Goal: Navigation & Orientation: Find specific page/section

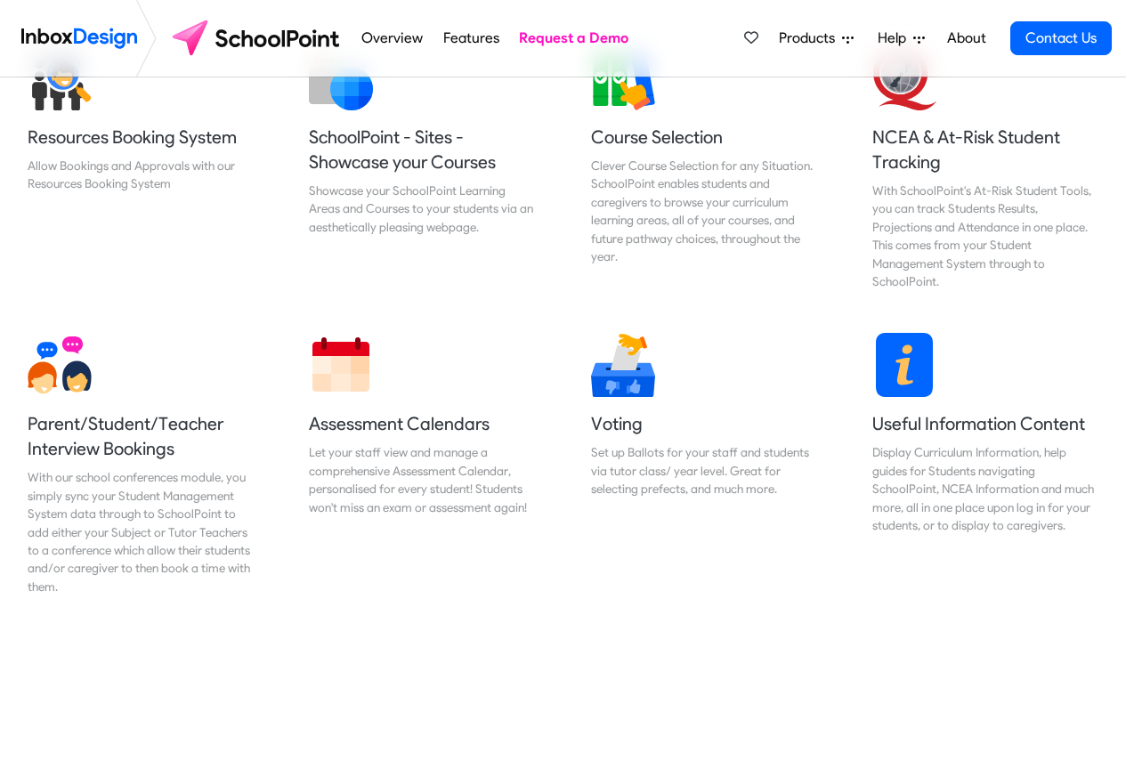
scroll to position [748, 0]
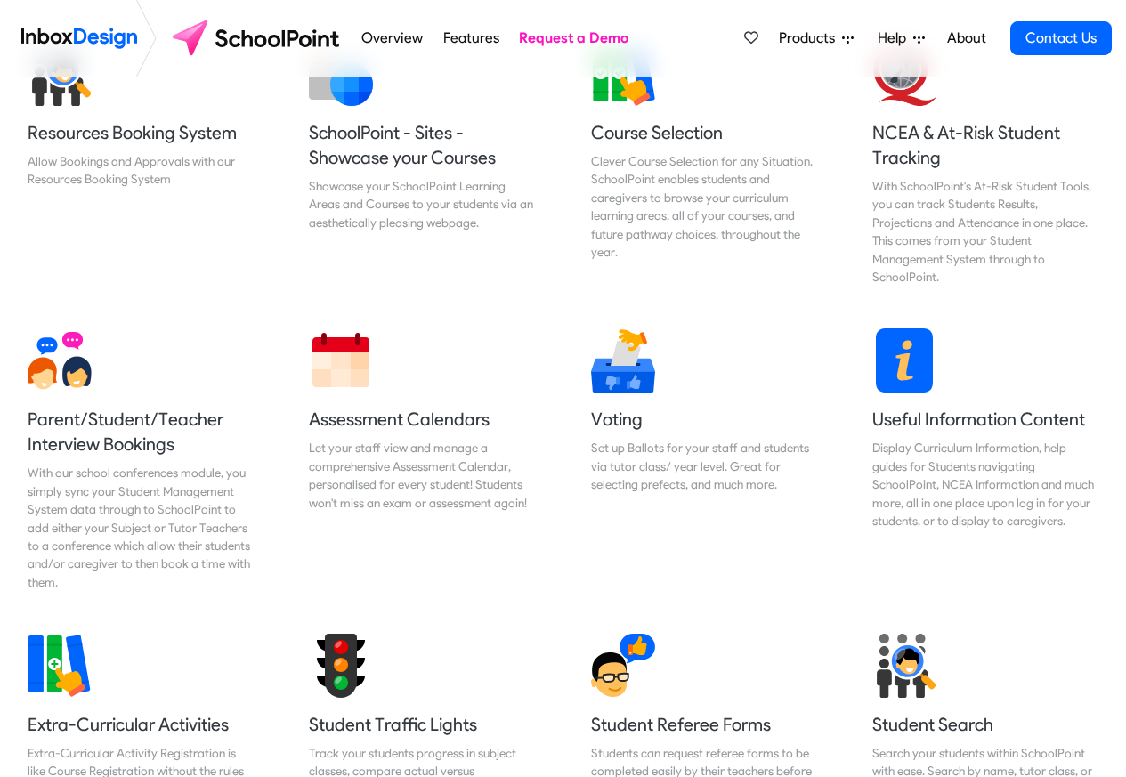
click at [804, 38] on span "Products" at bounding box center [810, 38] width 63 height 21
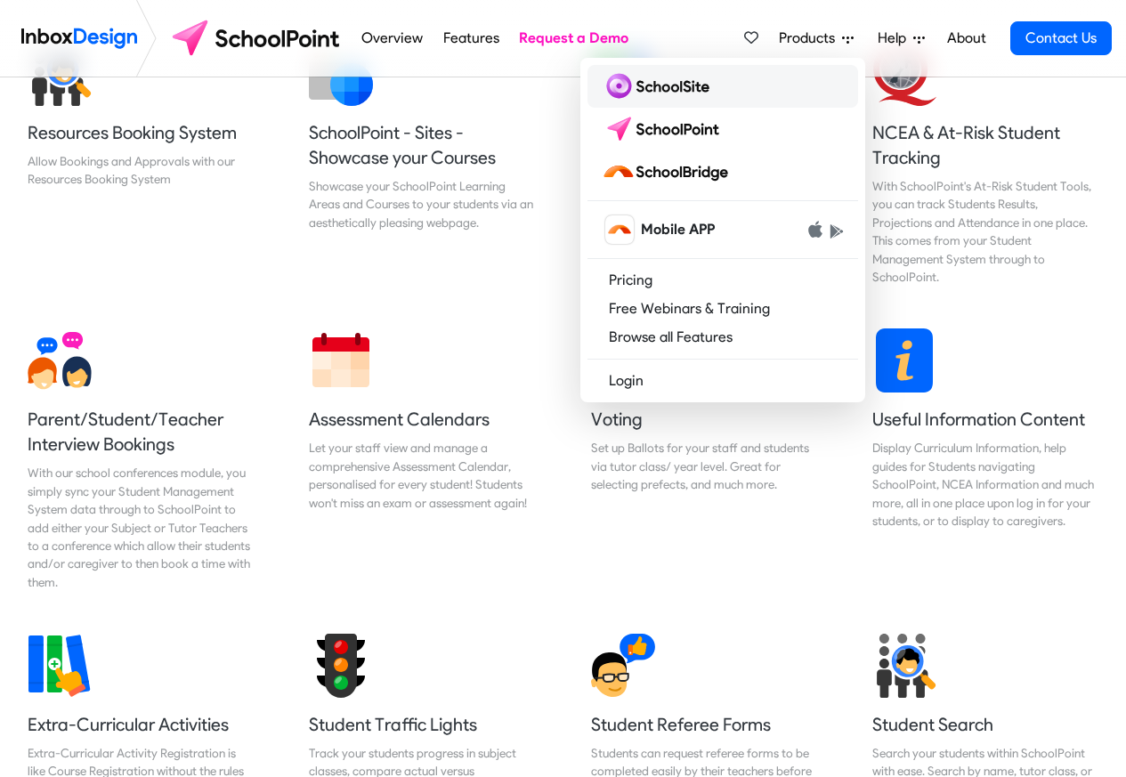
click at [657, 87] on img at bounding box center [659, 86] width 115 height 28
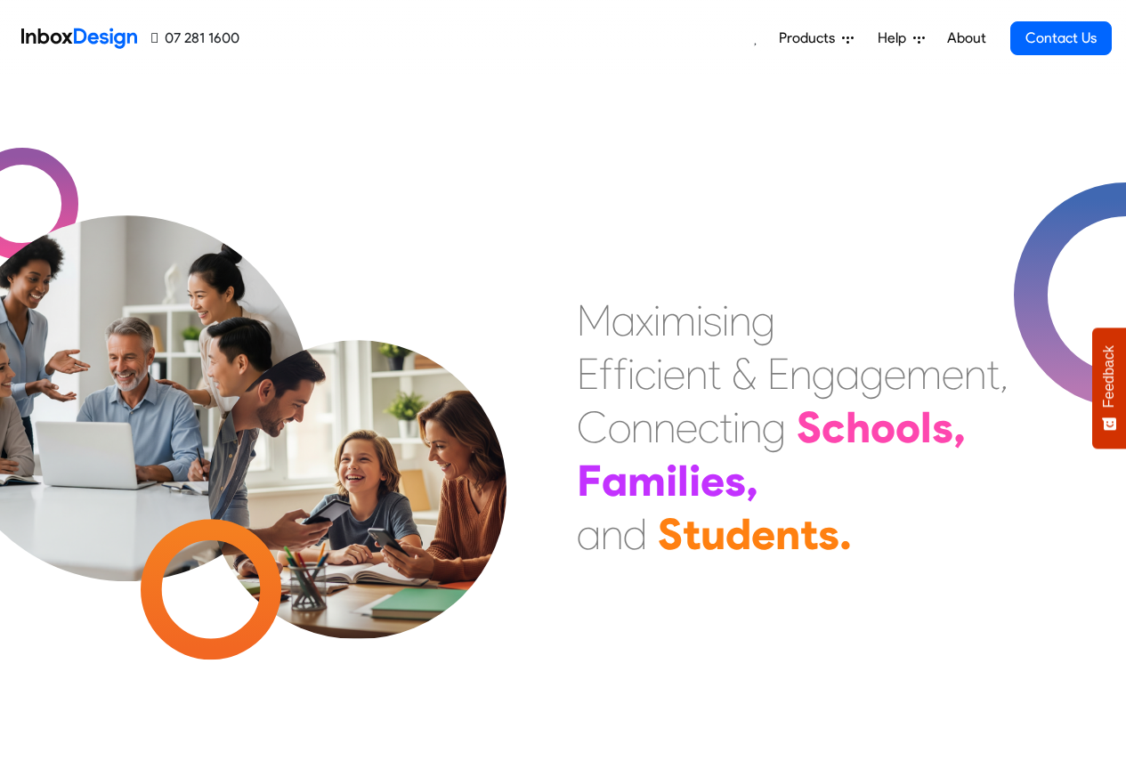
click at [840, 38] on span "Products" at bounding box center [810, 38] width 63 height 21
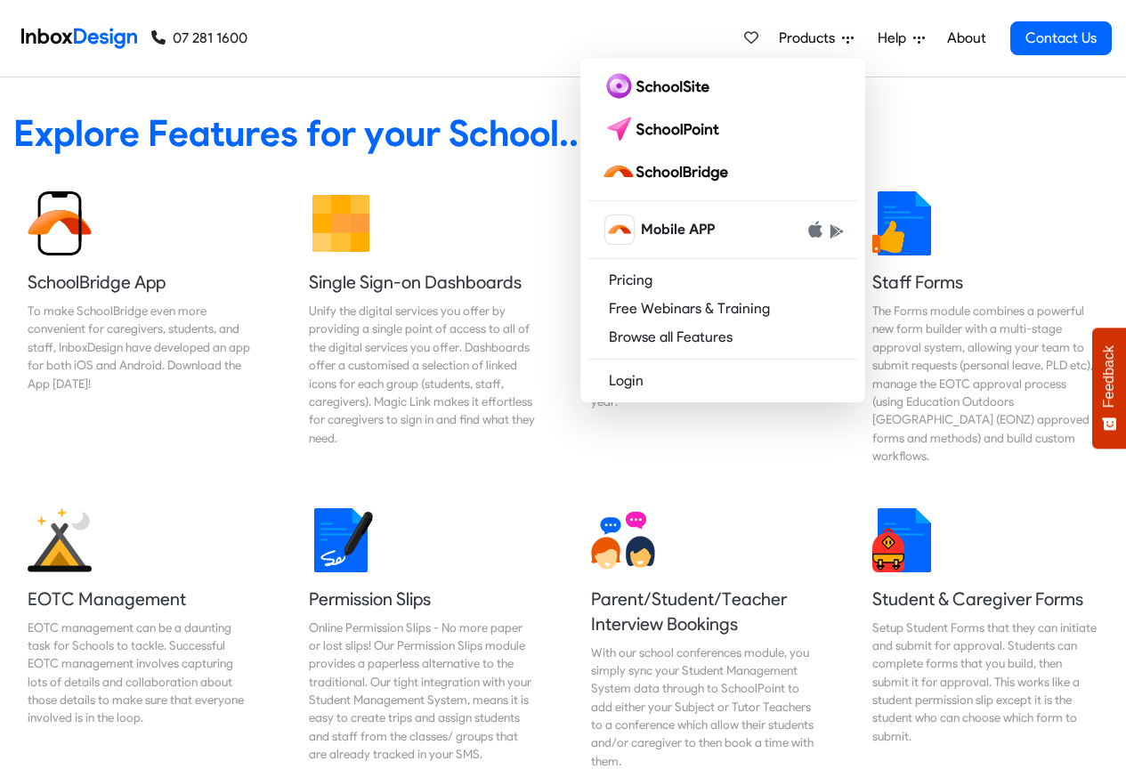
scroll to position [748, 0]
